Goal: Register for event/course

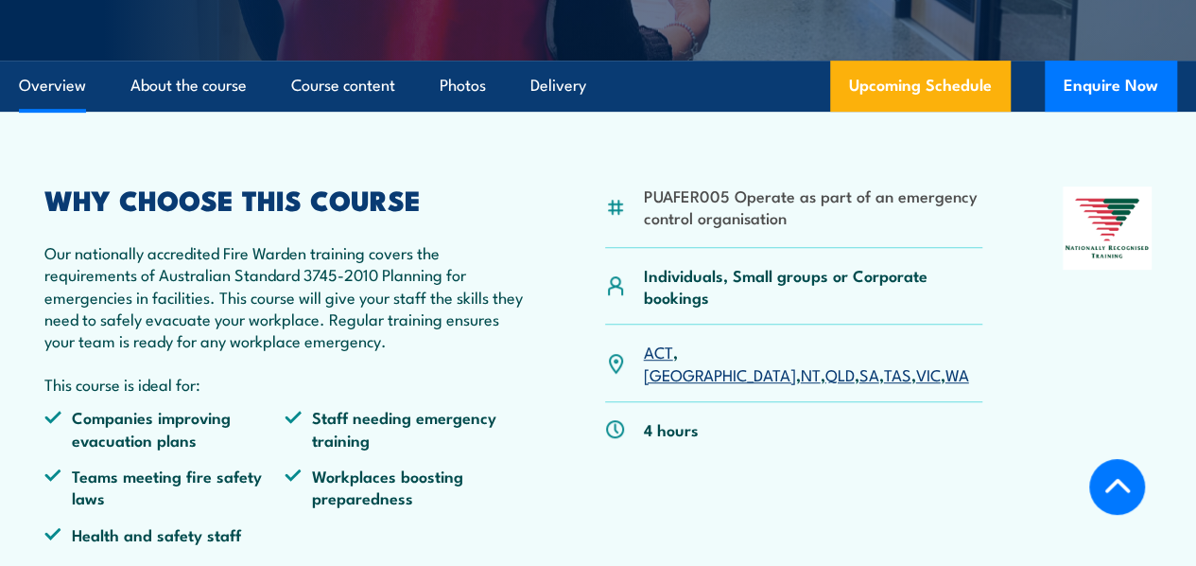
scroll to position [428, 0]
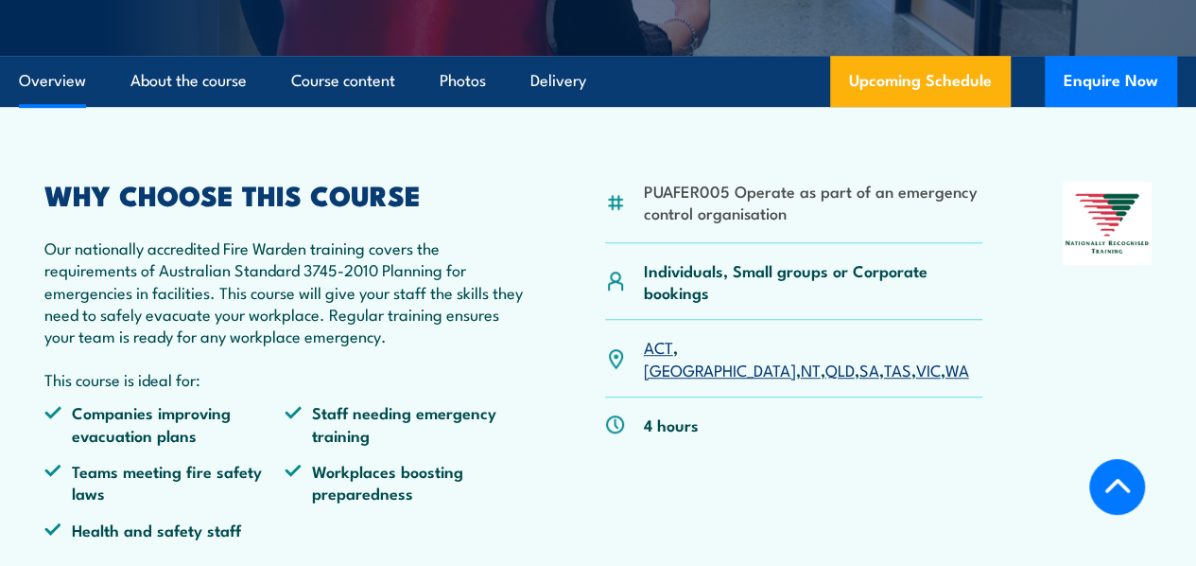
click at [219, 106] on link "About the course" at bounding box center [189, 81] width 116 height 50
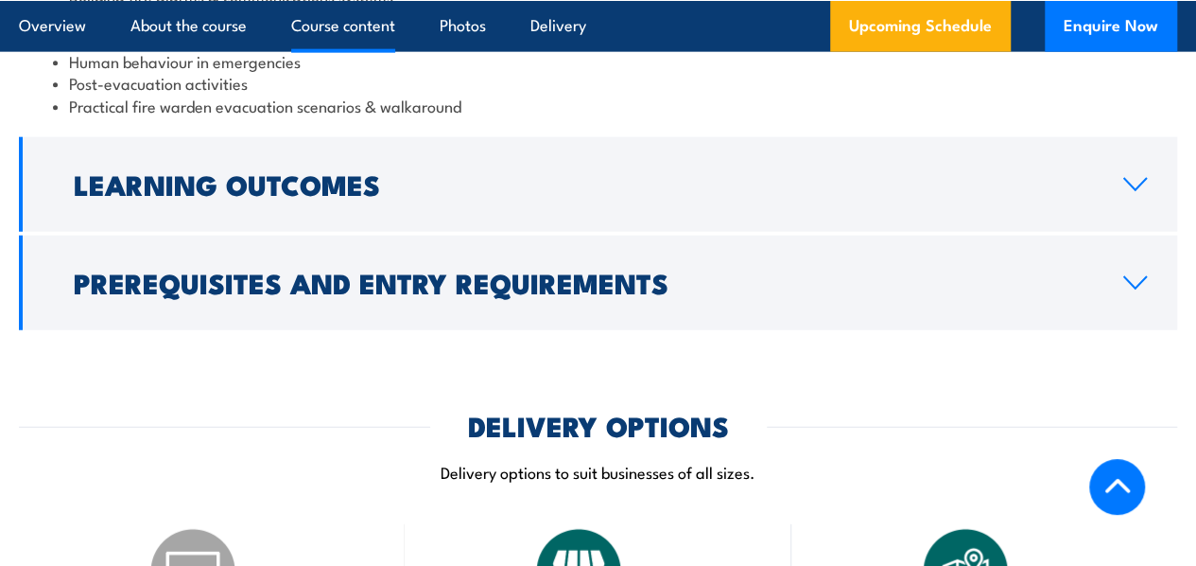
click at [350, 303] on link "Prerequisites and Entry Requirements" at bounding box center [598, 283] width 1159 height 95
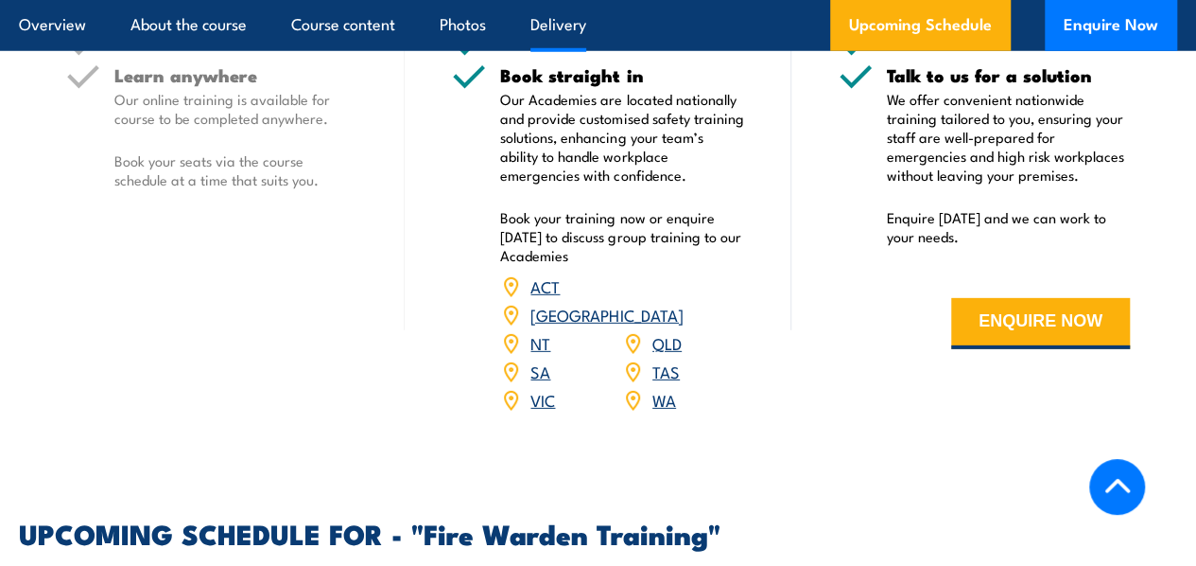
scroll to position [2694, 0]
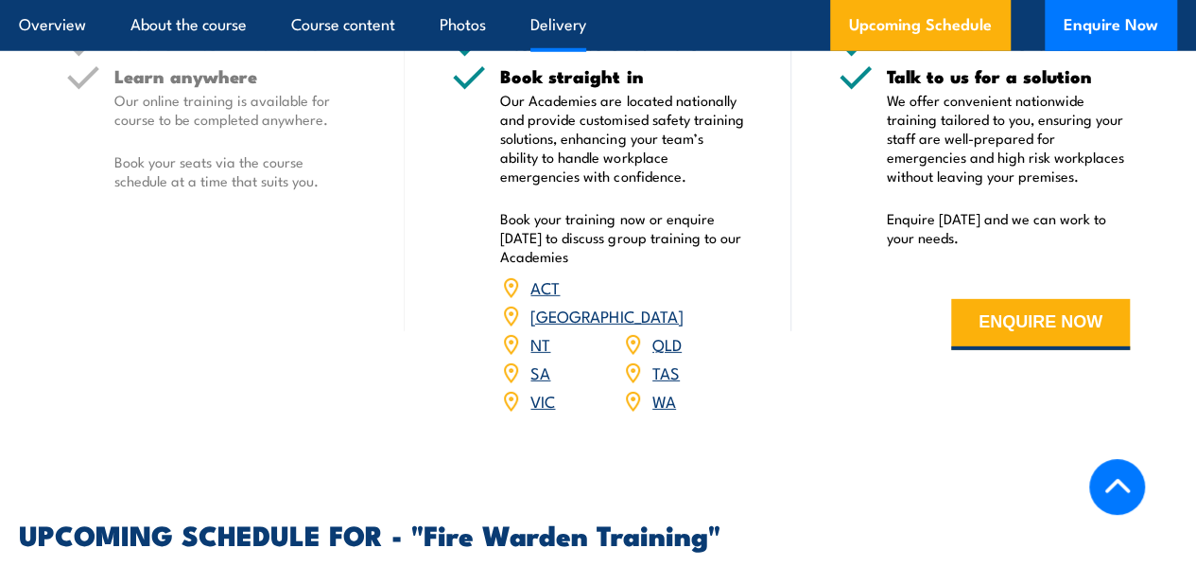
click at [342, 190] on p "Book your seats via the course schedule at a time that suits you." at bounding box center [235, 171] width 243 height 38
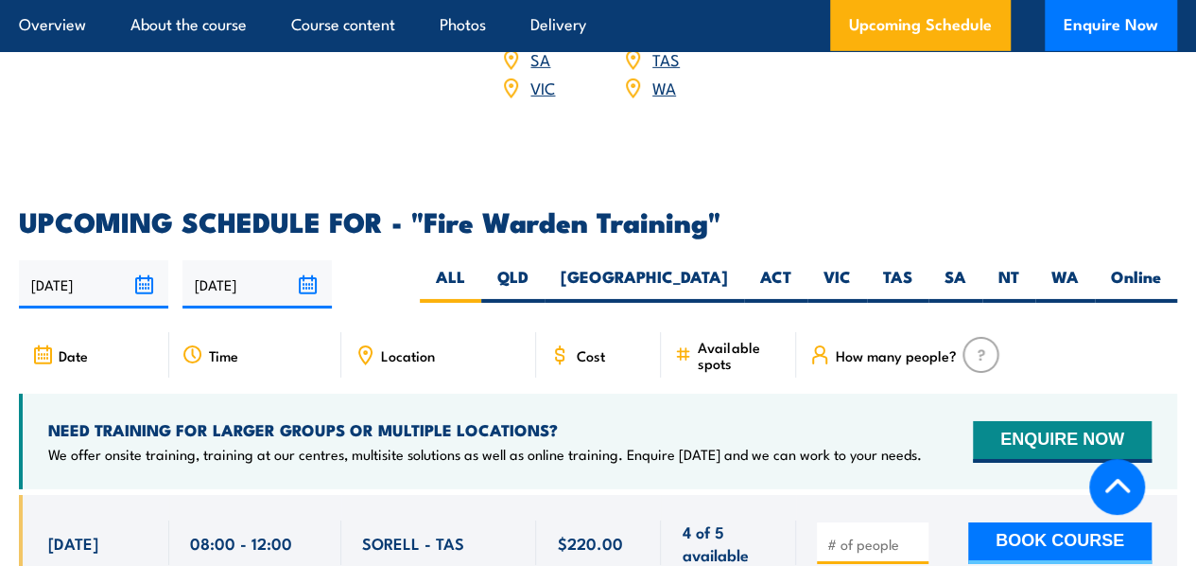
scroll to position [3008, 0]
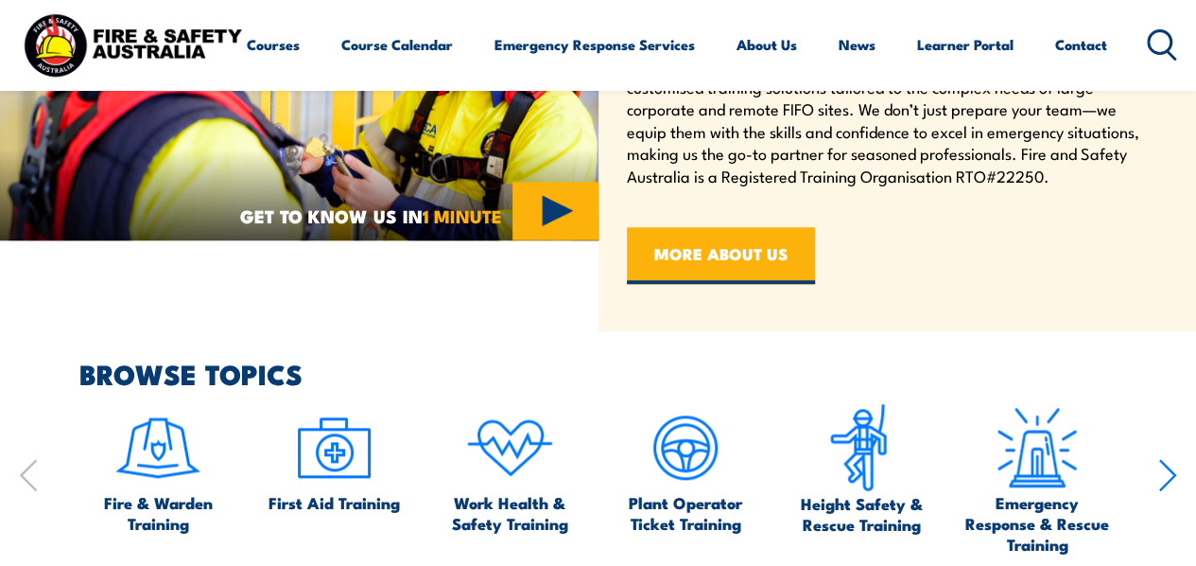
scroll to position [743, 0]
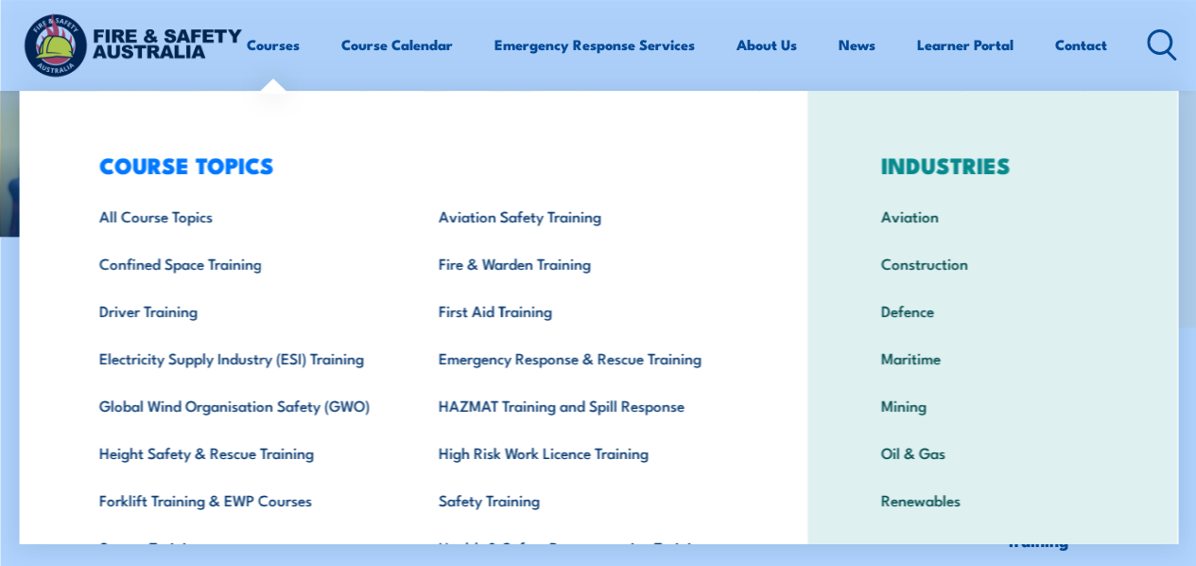
click at [463, 271] on link "Fire & Warden Training" at bounding box center [579, 262] width 340 height 47
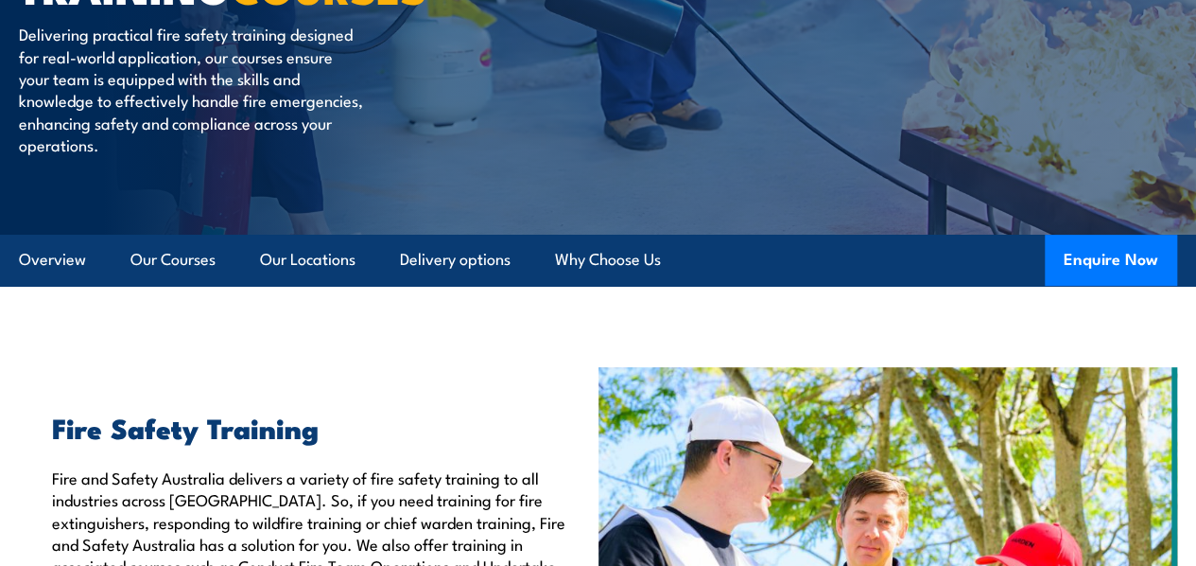
click at [167, 285] on link "Our Courses" at bounding box center [173, 260] width 85 height 50
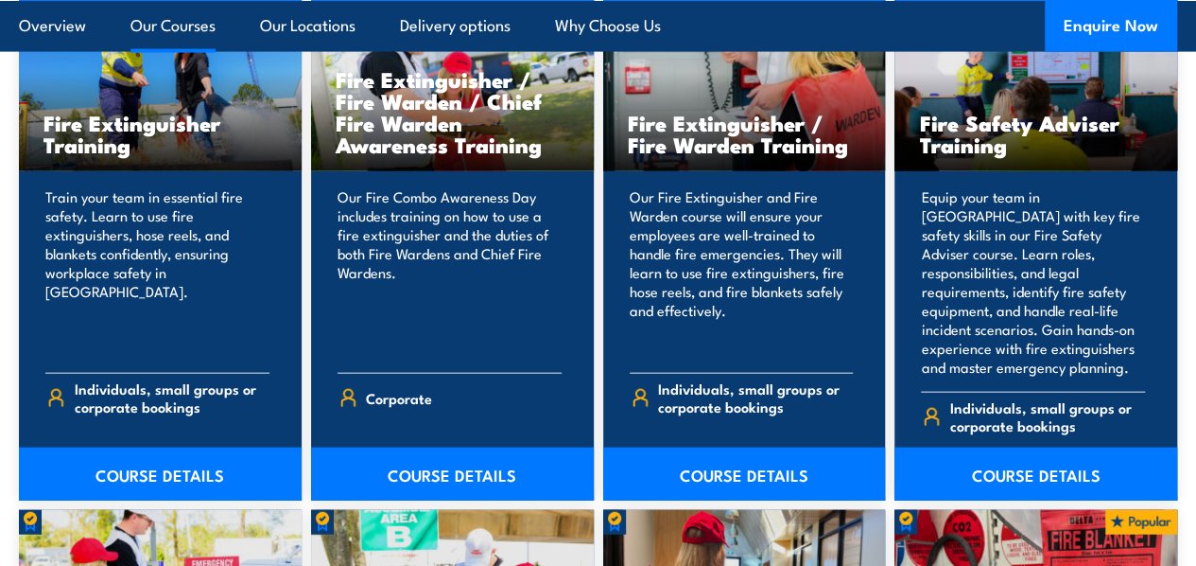
scroll to position [2015, 0]
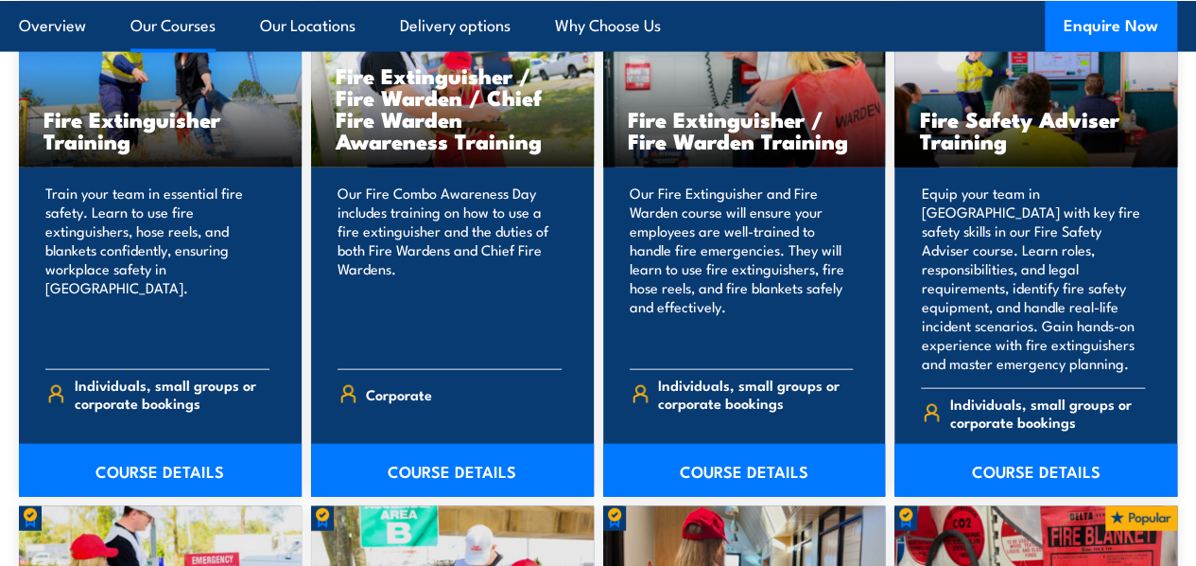
click at [788, 485] on link "COURSE DETAILS" at bounding box center [744, 470] width 283 height 53
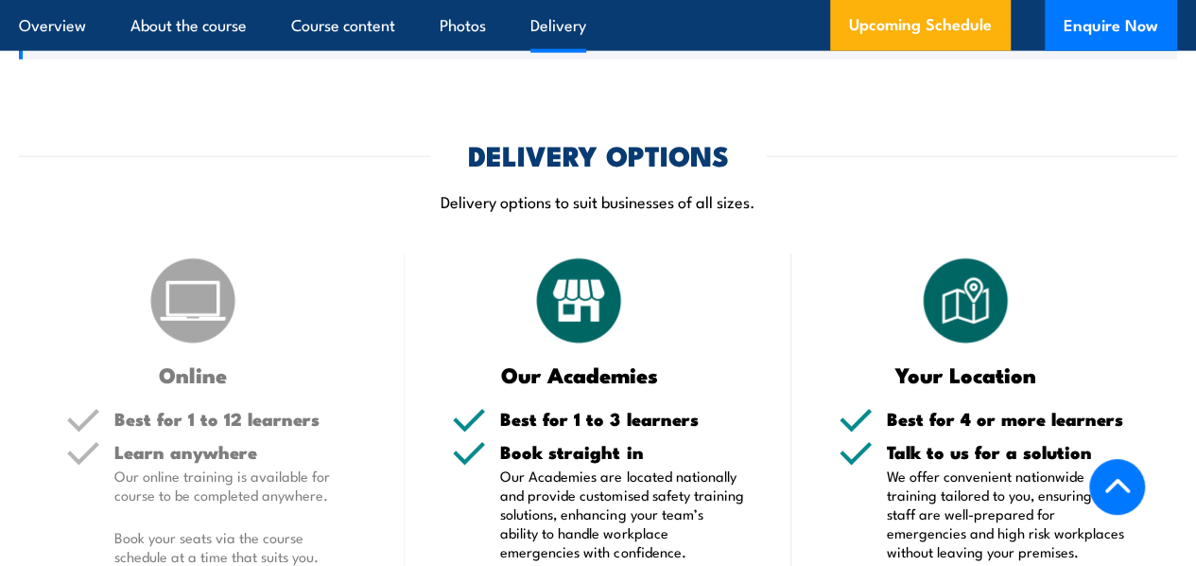
scroll to position [2176, 0]
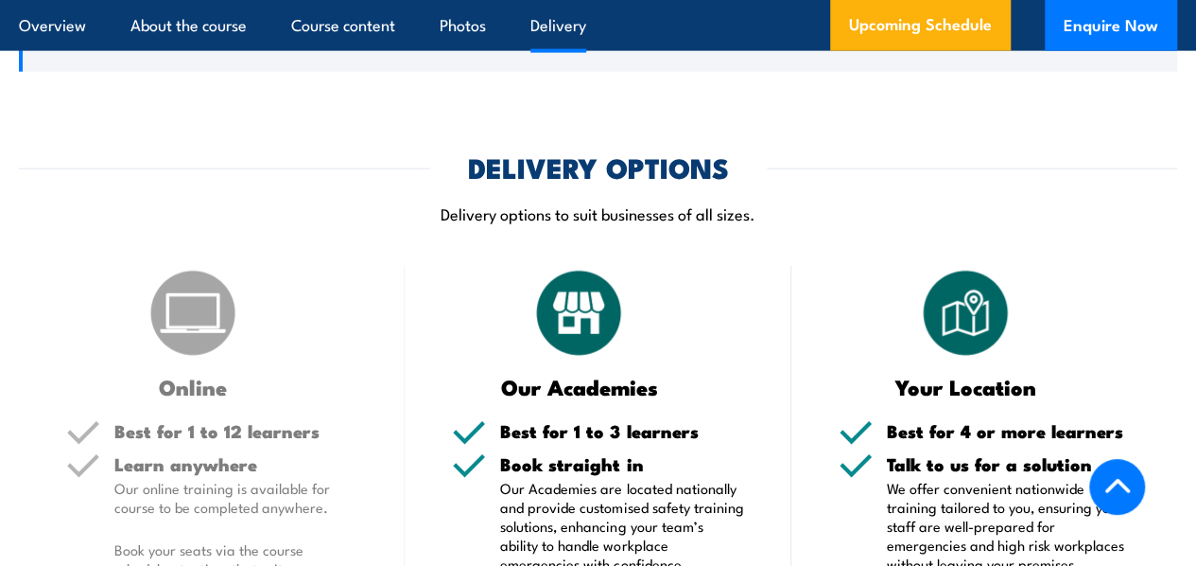
click at [205, 440] on h5 "Best for 1 to 12 learners" at bounding box center [235, 431] width 243 height 18
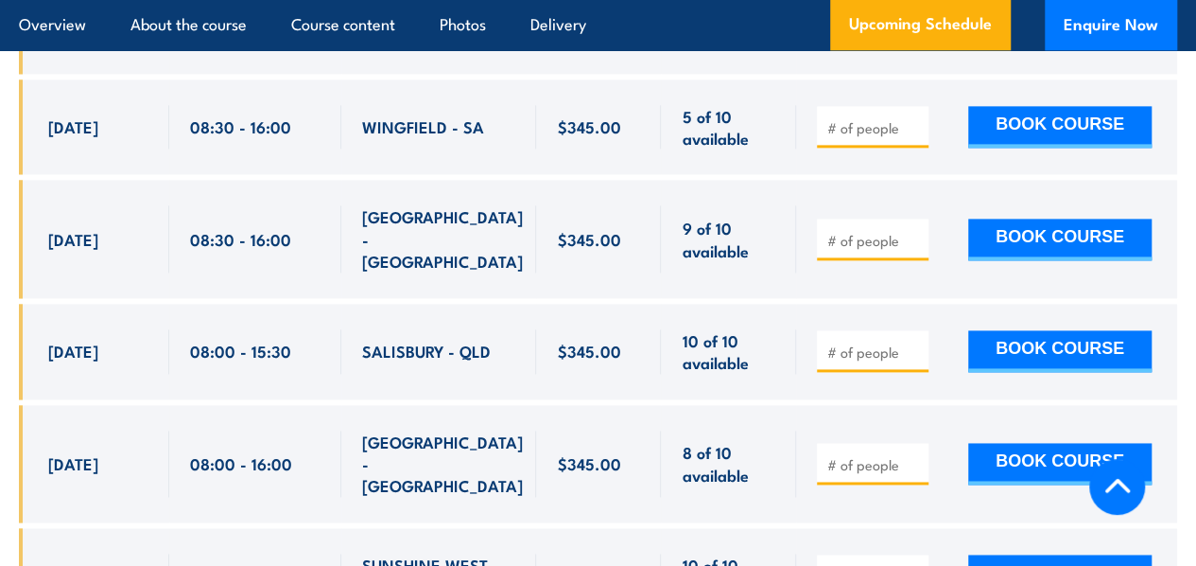
scroll to position [4594, 0]
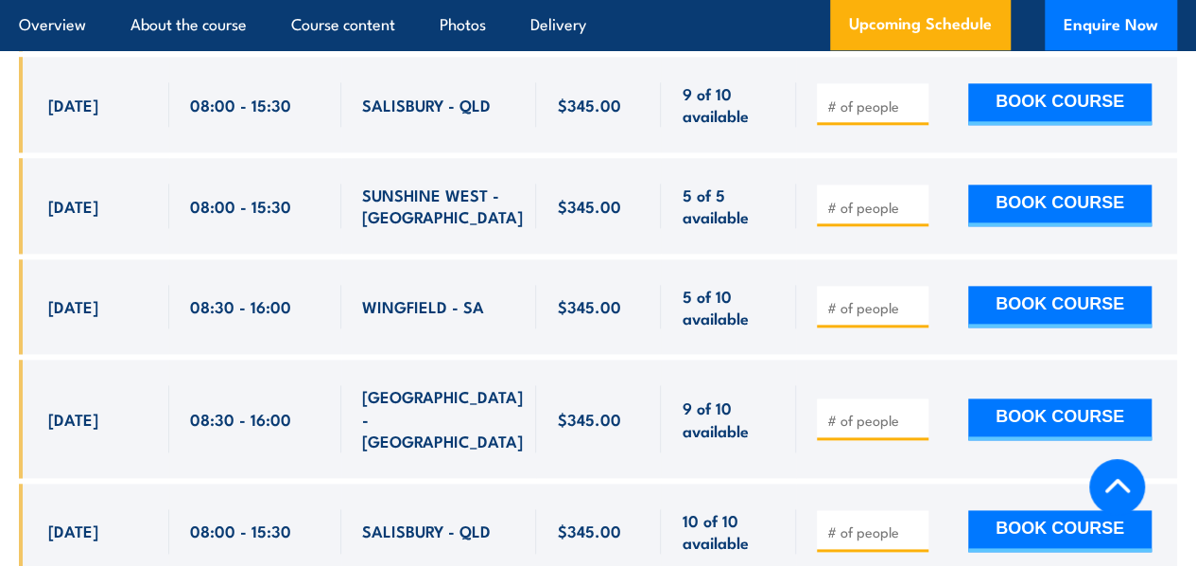
click at [1090, 13] on button "Enquire Now" at bounding box center [1111, 25] width 132 height 51
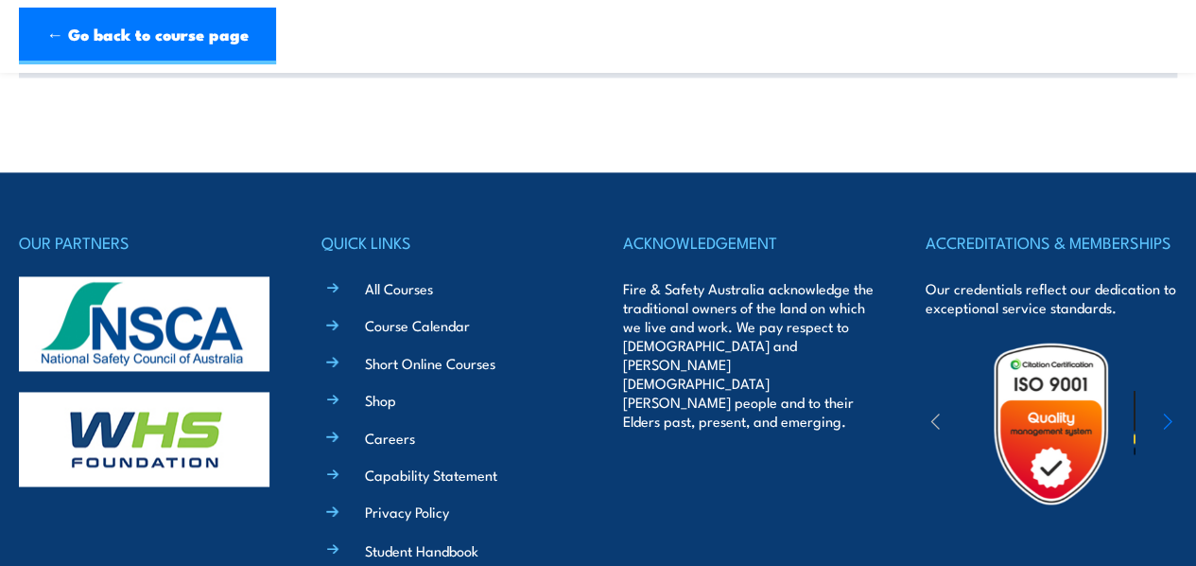
scroll to position [1249, 0]
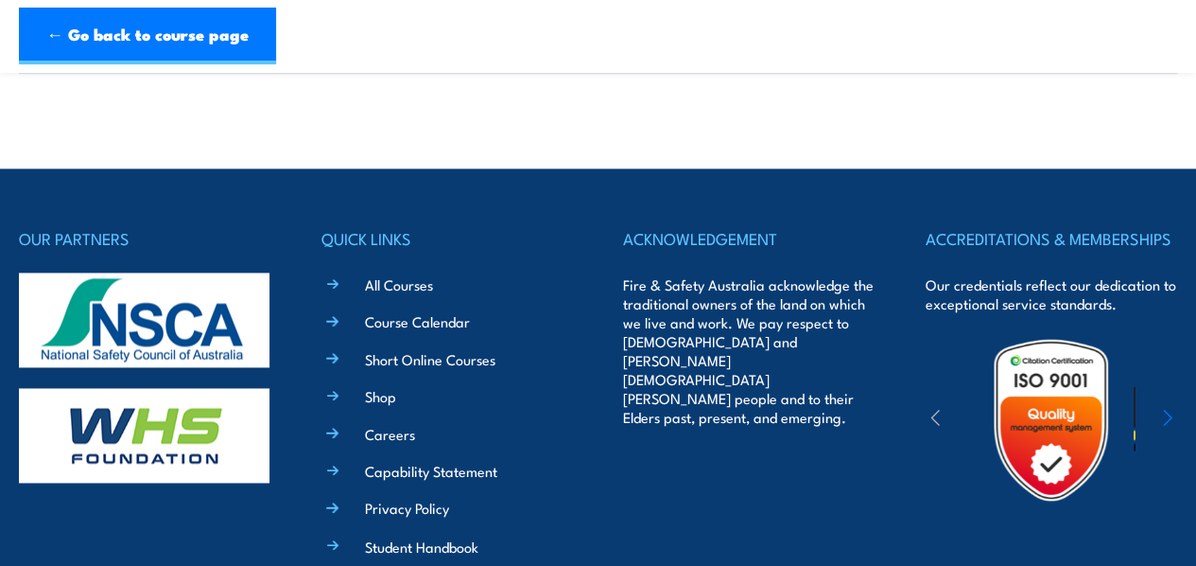
click at [112, 62] on link "← Go back to course page" at bounding box center [147, 36] width 257 height 57
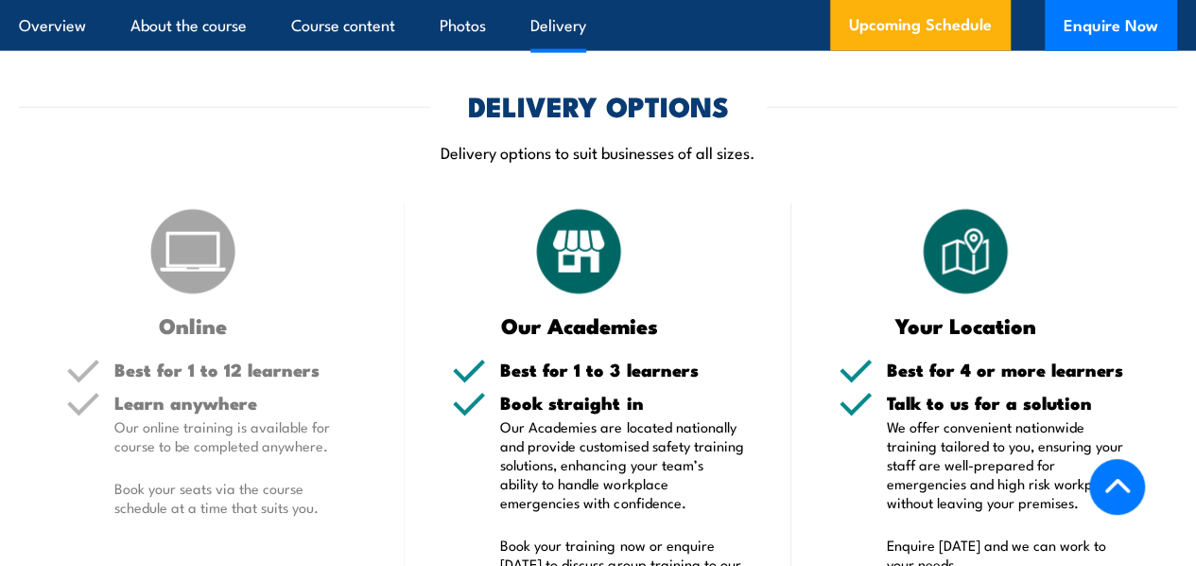
scroll to position [2240, 0]
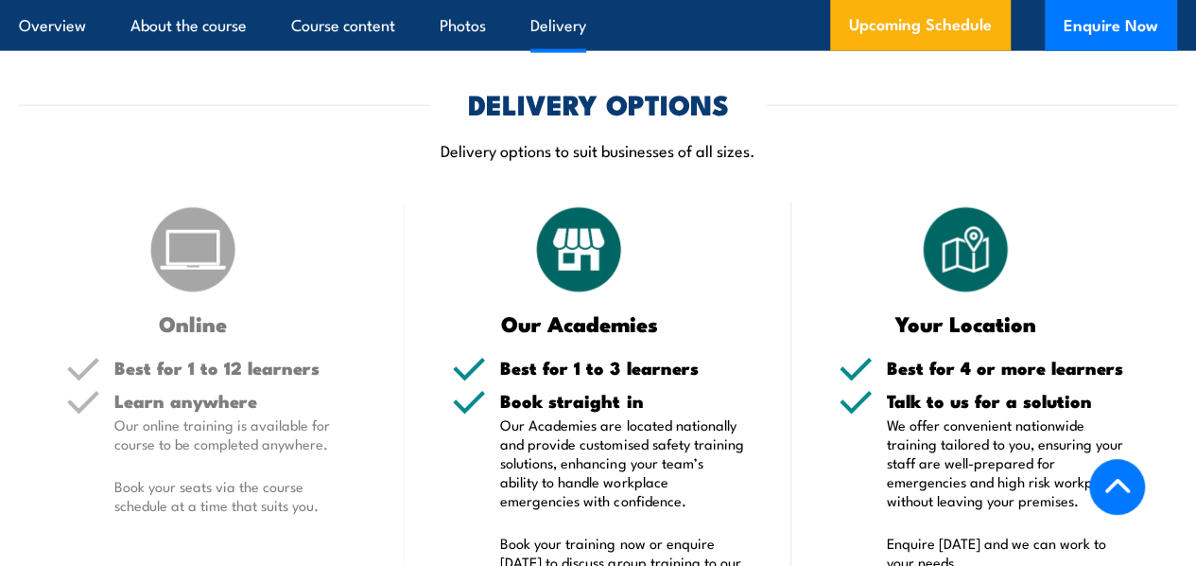
click at [189, 23] on link "About the course" at bounding box center [189, 25] width 116 height 50
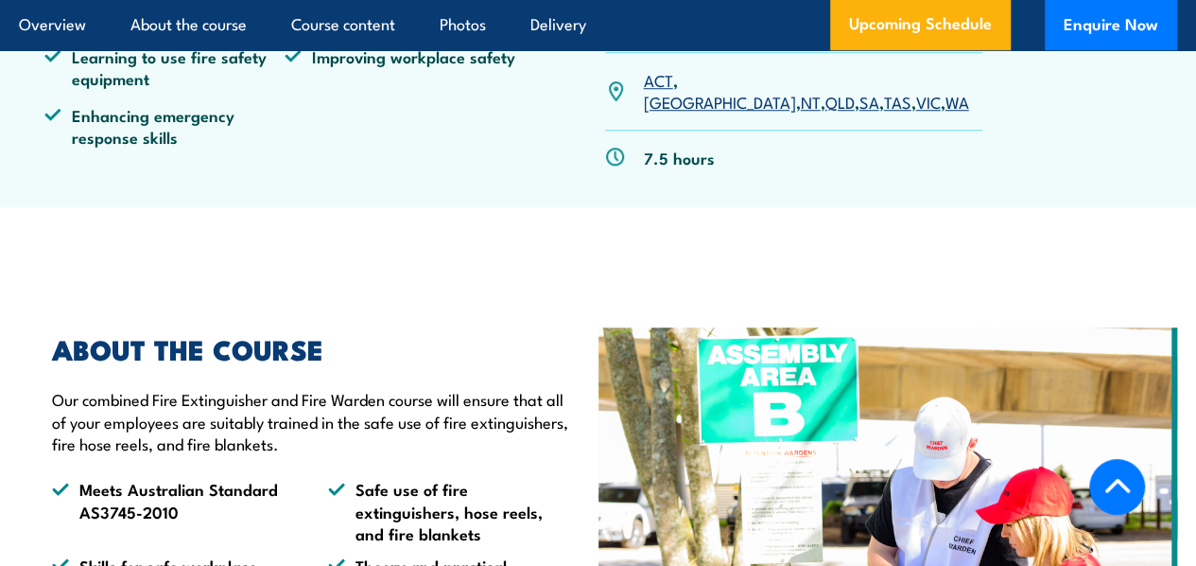
scroll to position [769, 0]
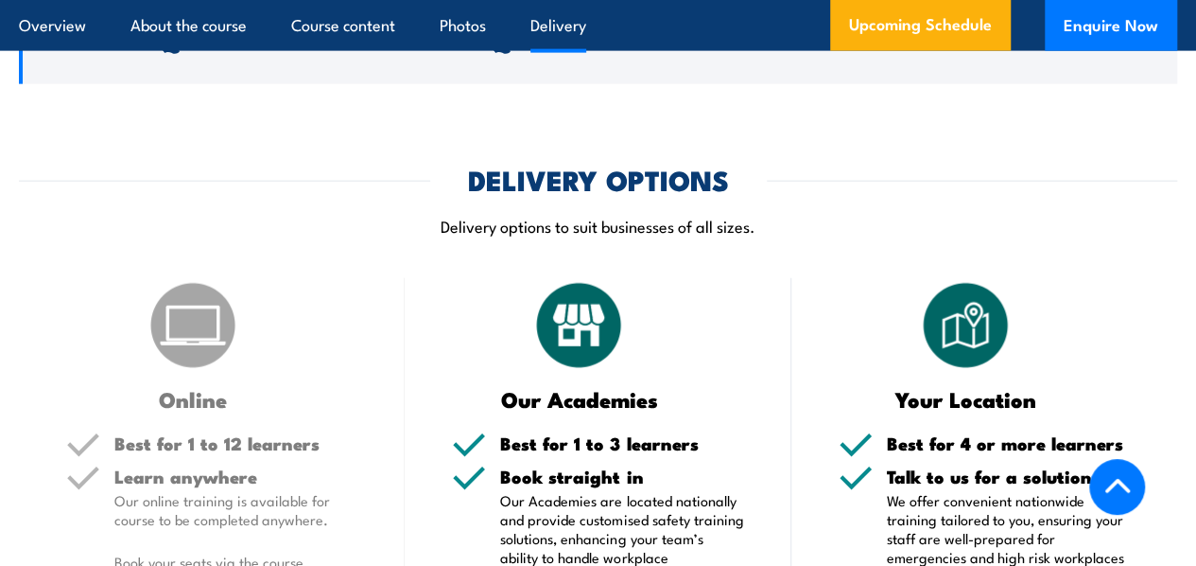
scroll to position [2166, 0]
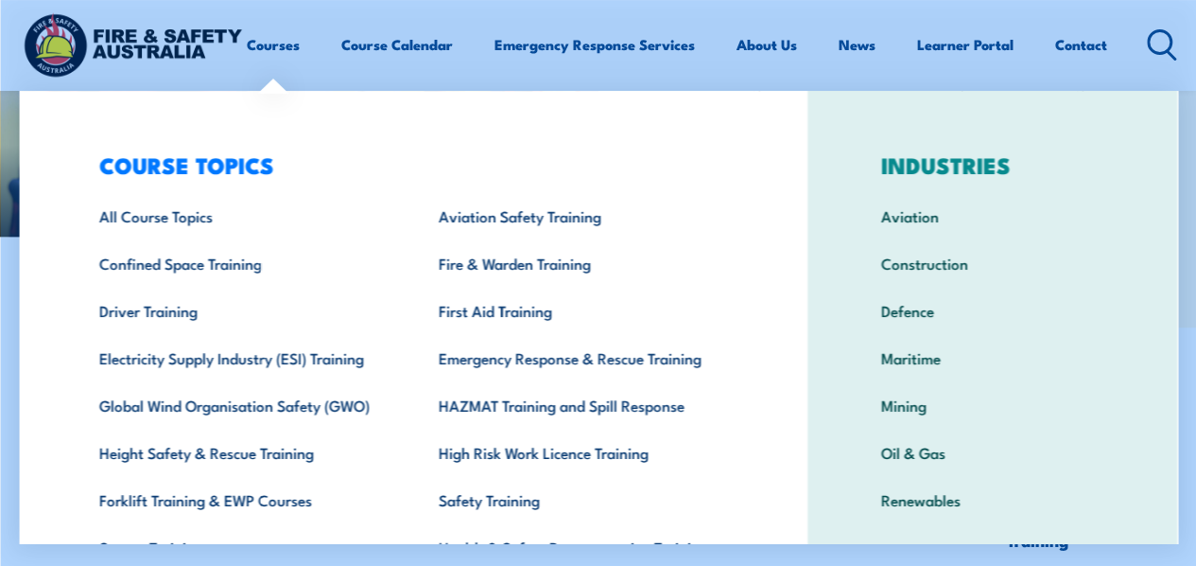
click at [475, 282] on link "Fire & Warden Training" at bounding box center [579, 262] width 340 height 47
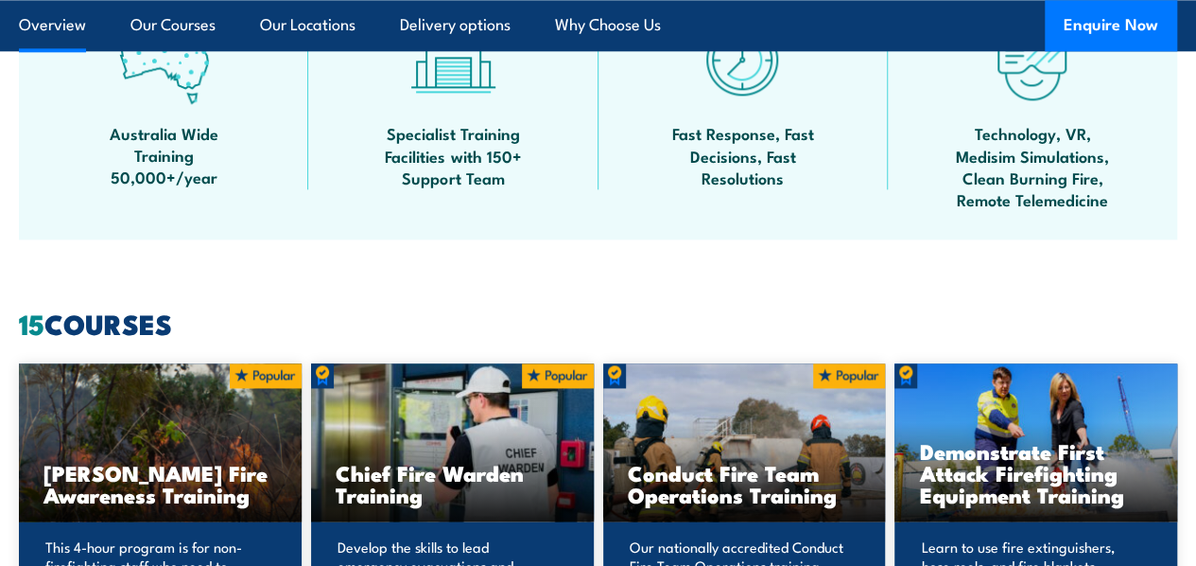
scroll to position [1163, 0]
